Goal: Find specific page/section: Find specific page/section

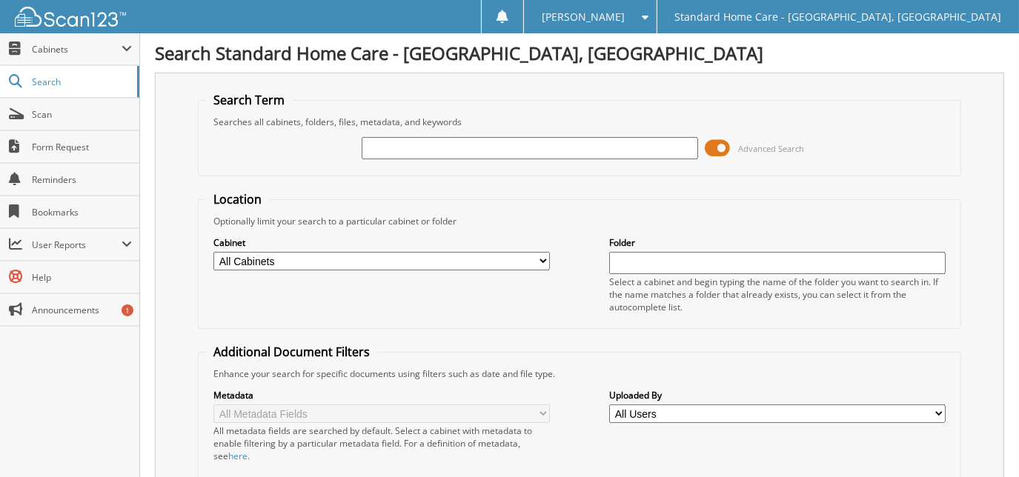
click at [416, 153] on input "text" at bounding box center [530, 148] width 336 height 22
type input "[PERSON_NAME]"
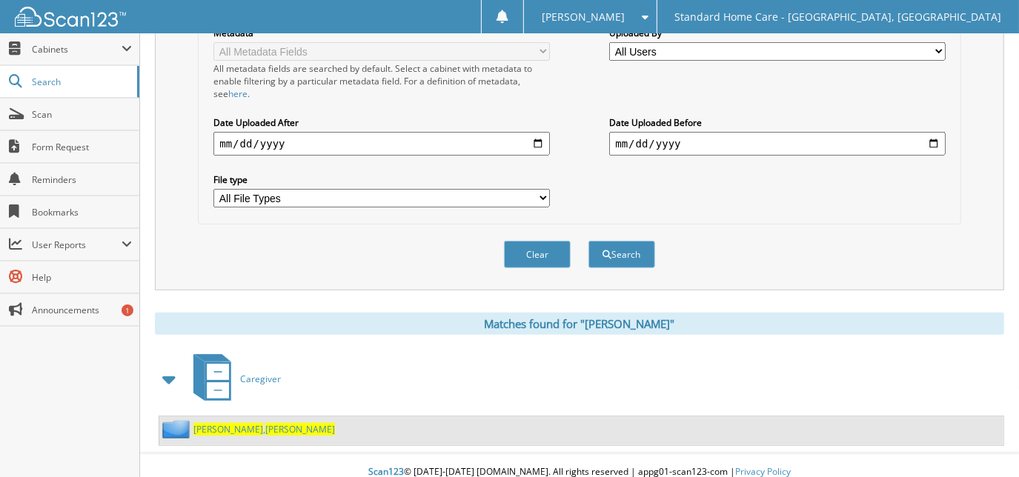
scroll to position [365, 0]
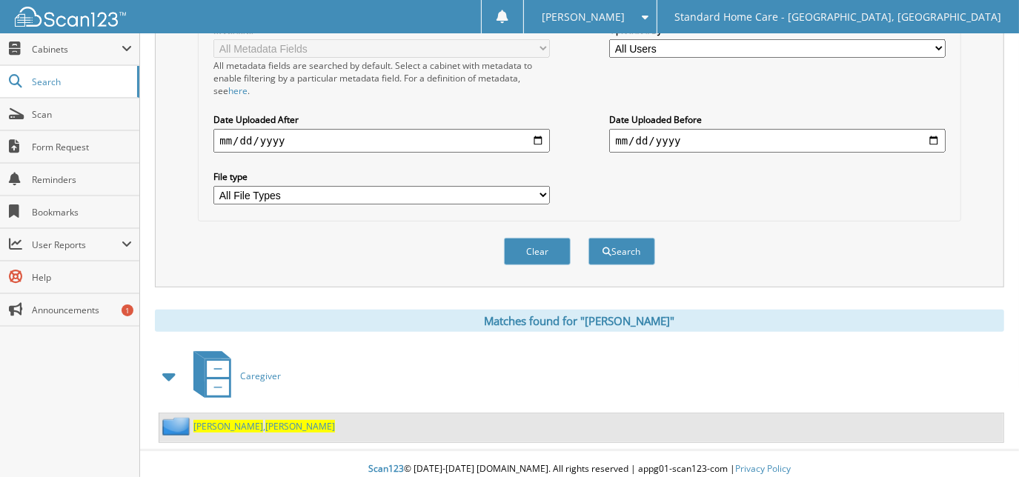
click at [265, 420] on span "[PERSON_NAME]" at bounding box center [300, 426] width 70 height 13
